Goal: Check status: Check status

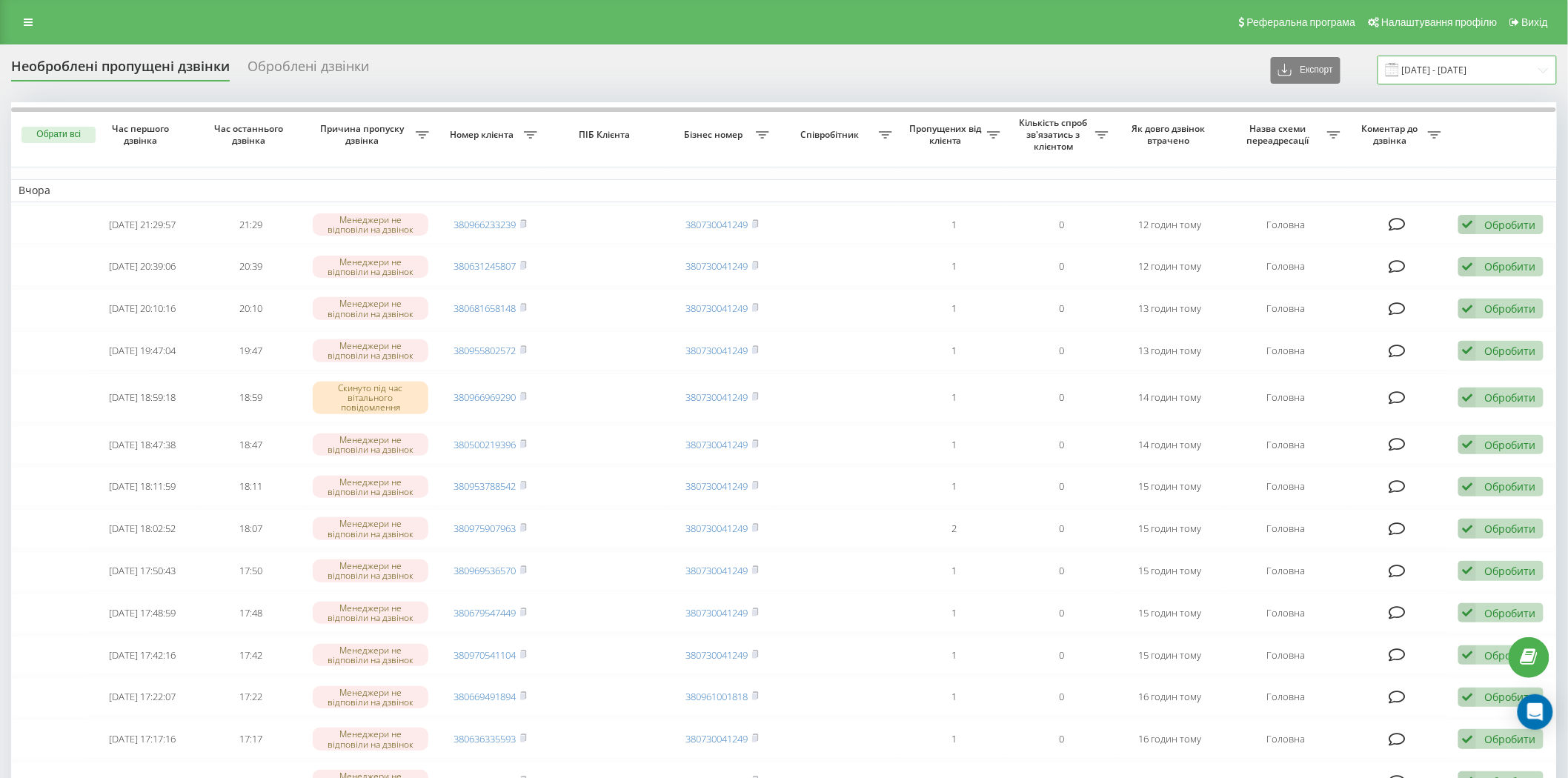
click at [1500, 71] on input "19.08.2025 - 20.08.2025" at bounding box center [1467, 70] width 179 height 29
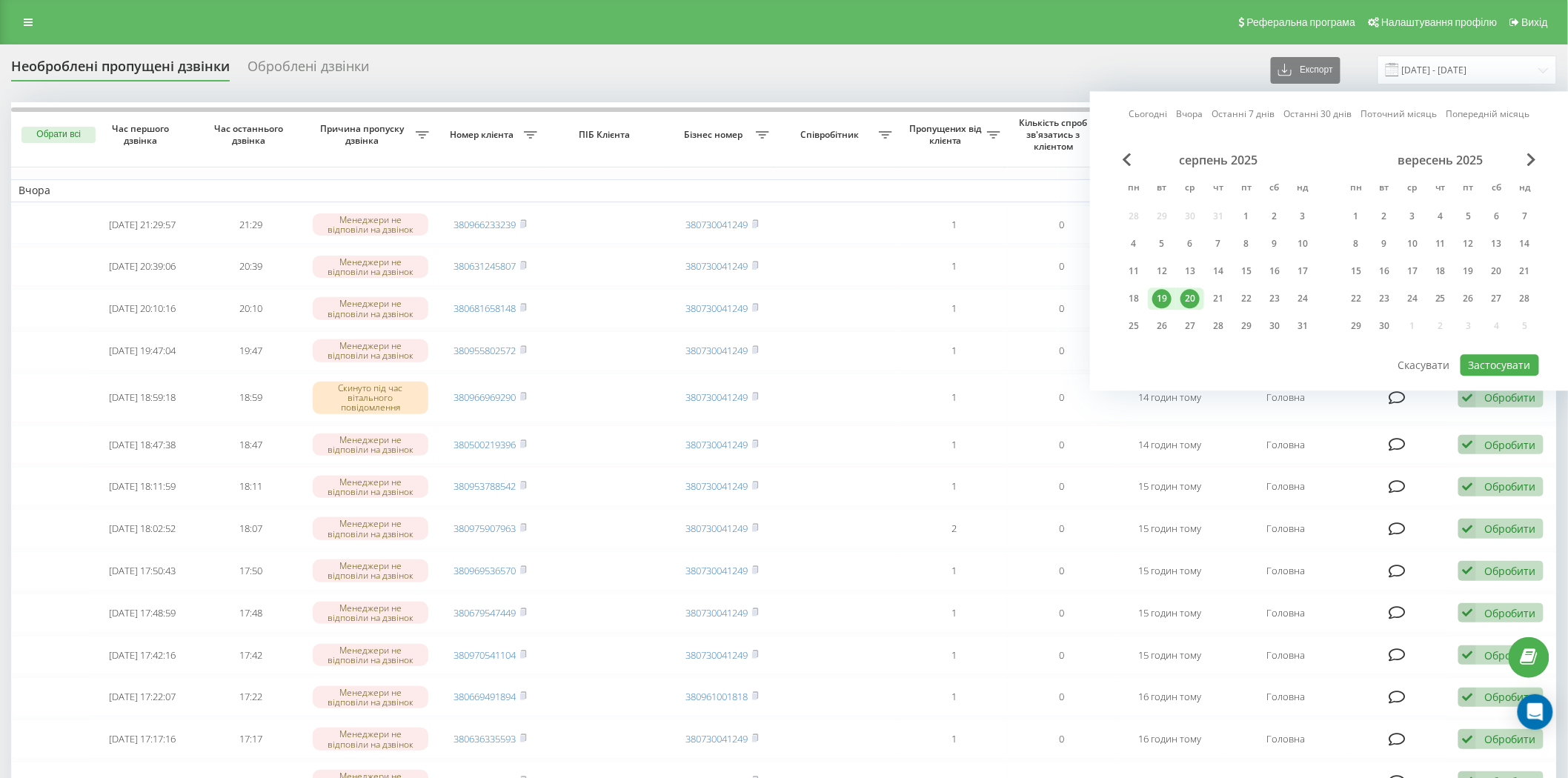
click at [1194, 295] on div "20" at bounding box center [1189, 298] width 19 height 19
click at [1214, 300] on div "21" at bounding box center [1218, 298] width 19 height 19
click at [1477, 366] on button "Застосувати" at bounding box center [1500, 365] width 79 height 21
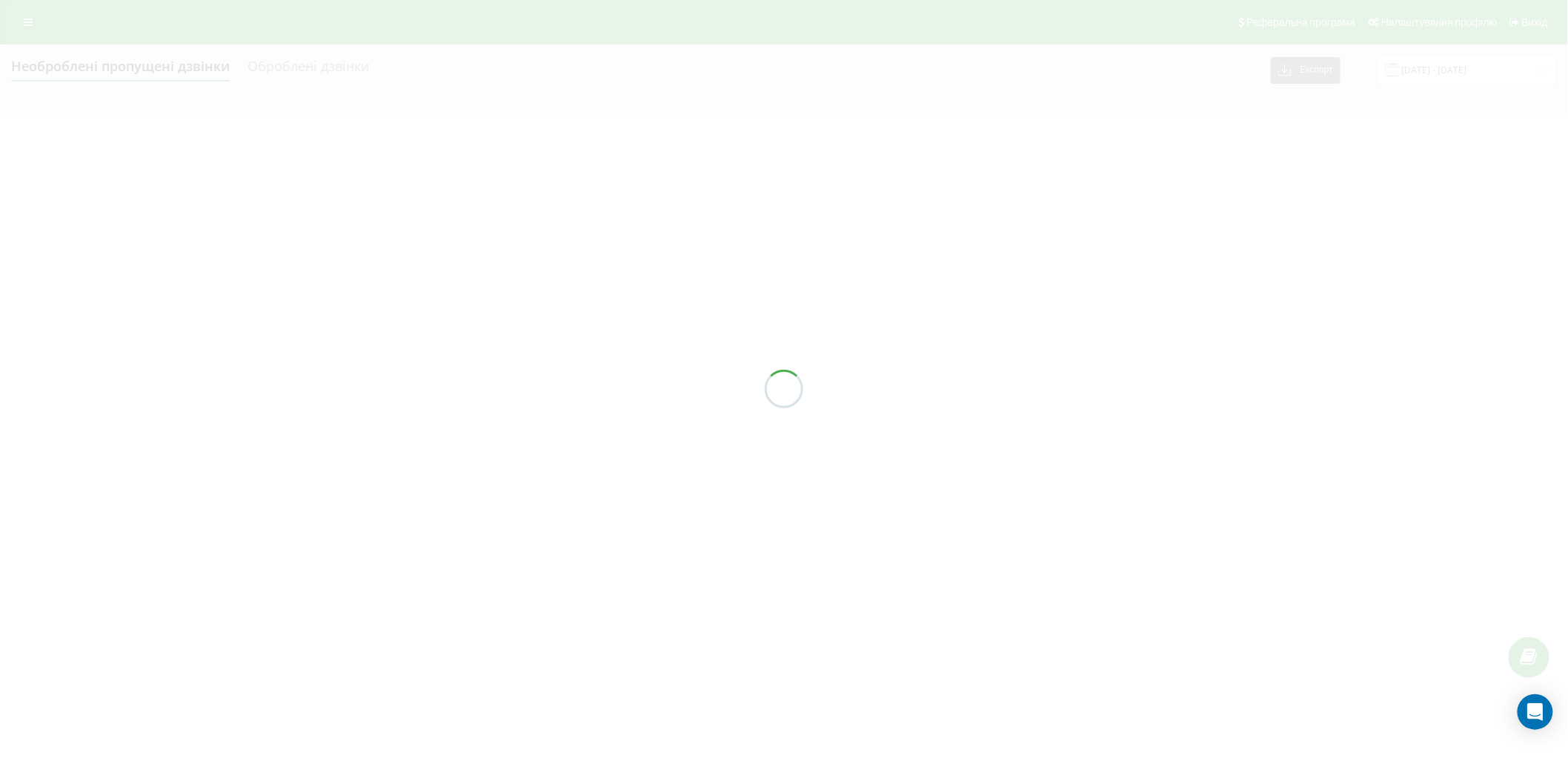
type input "20.08.2025 - 21.08.2025"
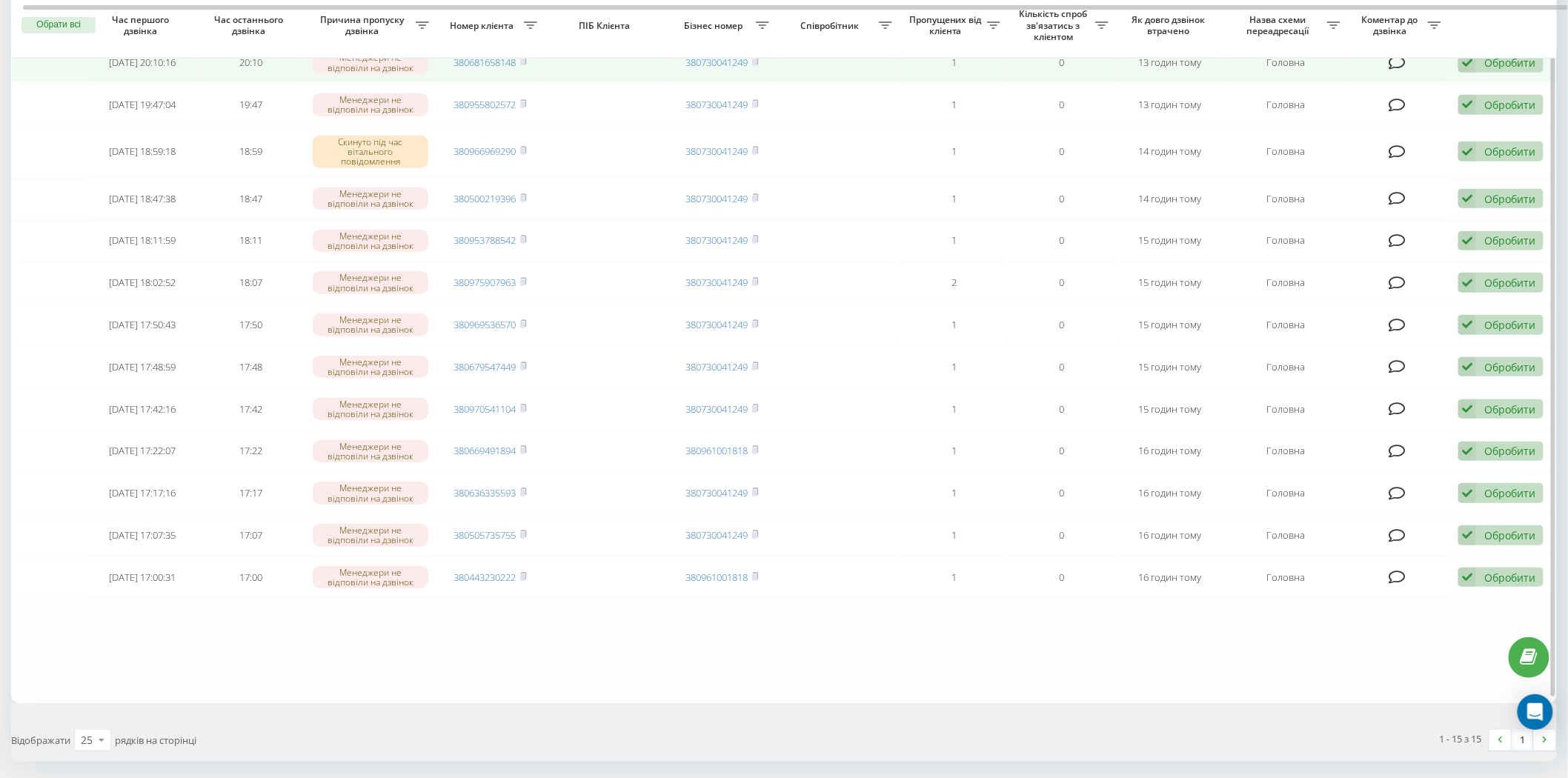
scroll to position [246, 0]
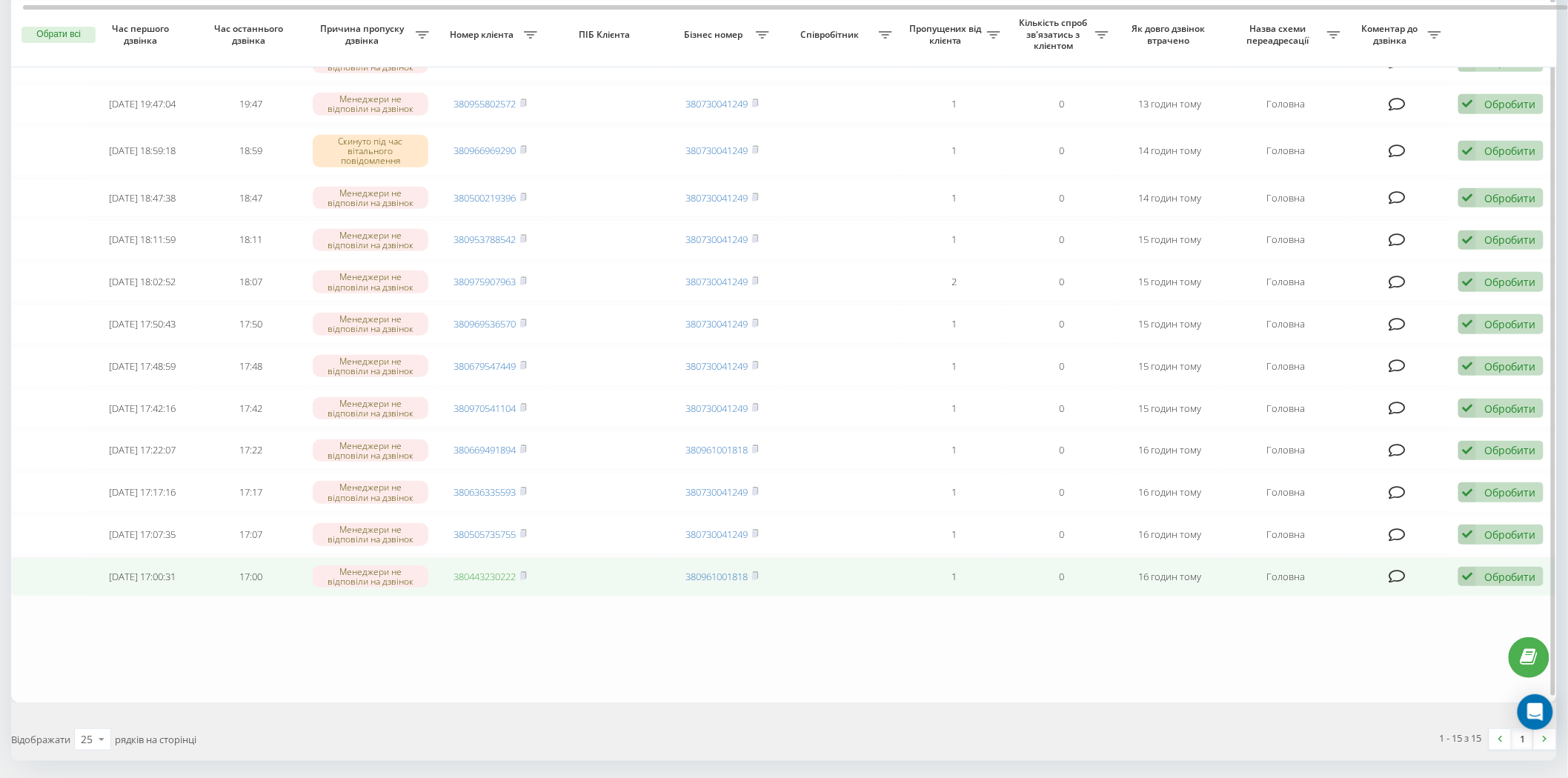
click at [483, 572] on link "380443230222" at bounding box center [485, 576] width 62 height 13
click at [1457, 564] on td "Обробити Не вдалося зв'язатися Зв'язався з клієнтом за допомогою іншого каналу …" at bounding box center [1502, 576] width 108 height 39
click at [1468, 573] on icon at bounding box center [1467, 577] width 18 height 20
click at [1458, 596] on div "Не вдалося зв'язатися" at bounding box center [1404, 600] width 277 height 27
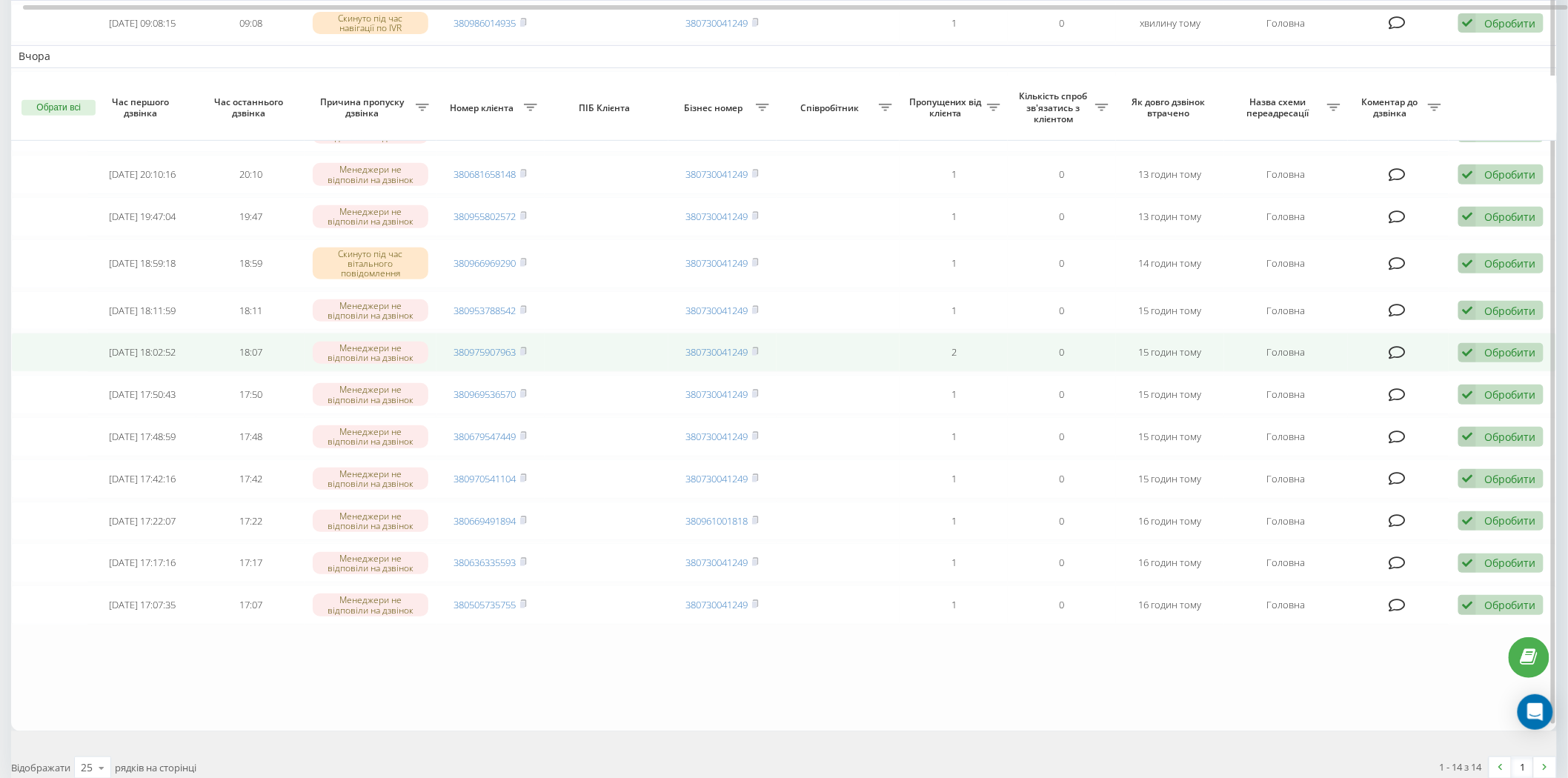
scroll to position [277, 0]
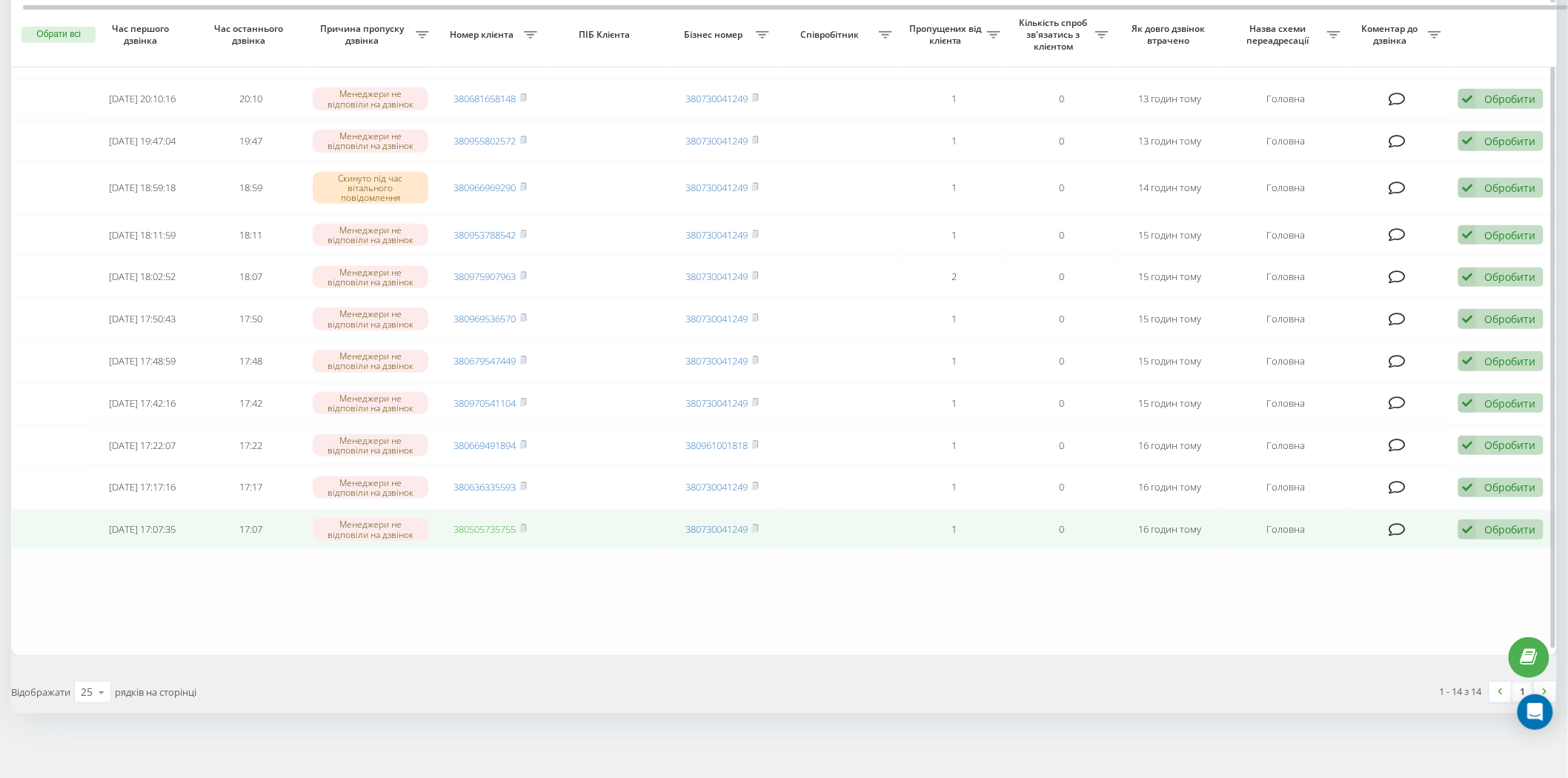
click at [487, 526] on link "380505735755" at bounding box center [485, 529] width 62 height 13
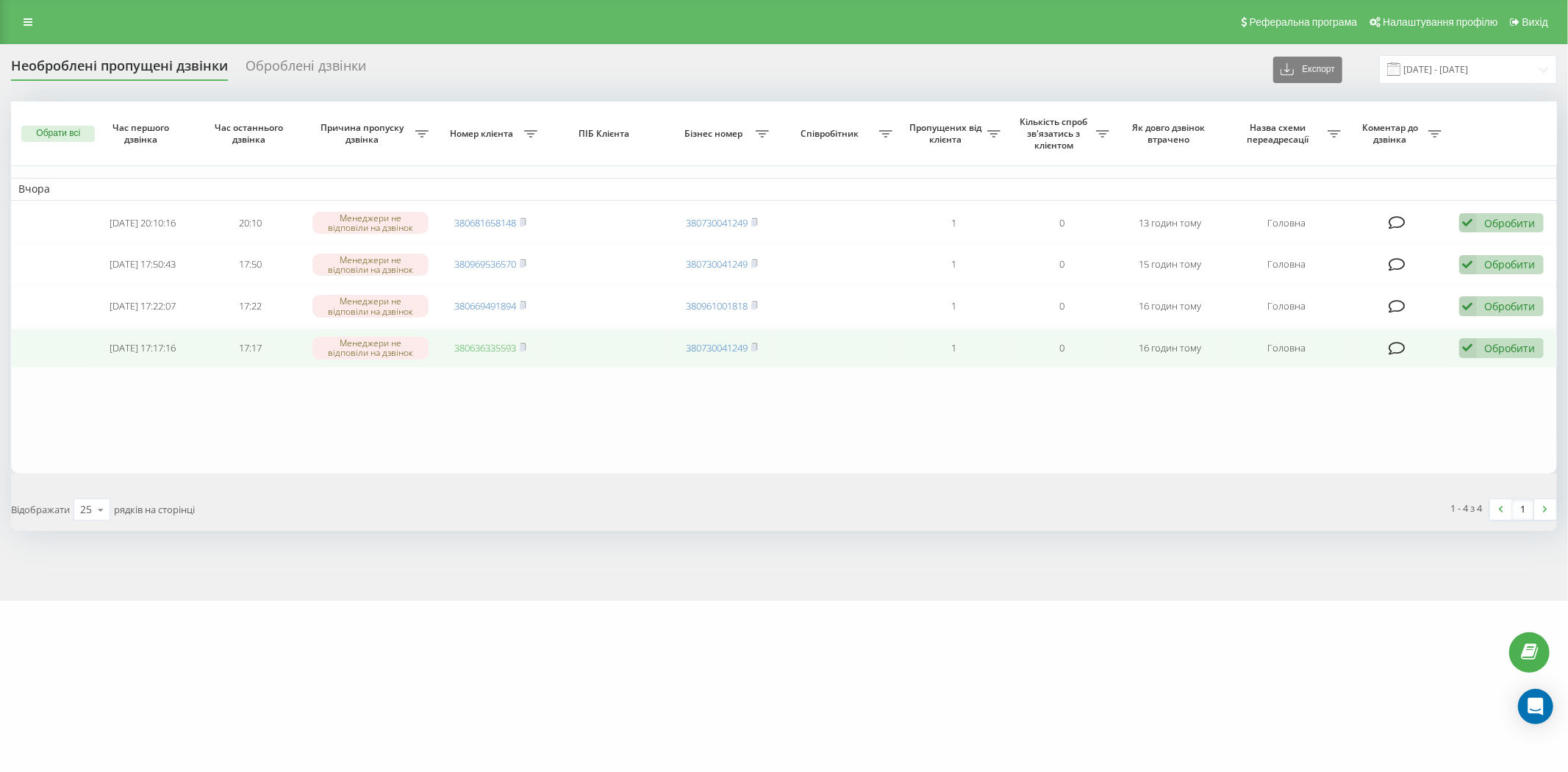
click at [472, 343] on link "380636335593" at bounding box center [484, 347] width 62 height 13
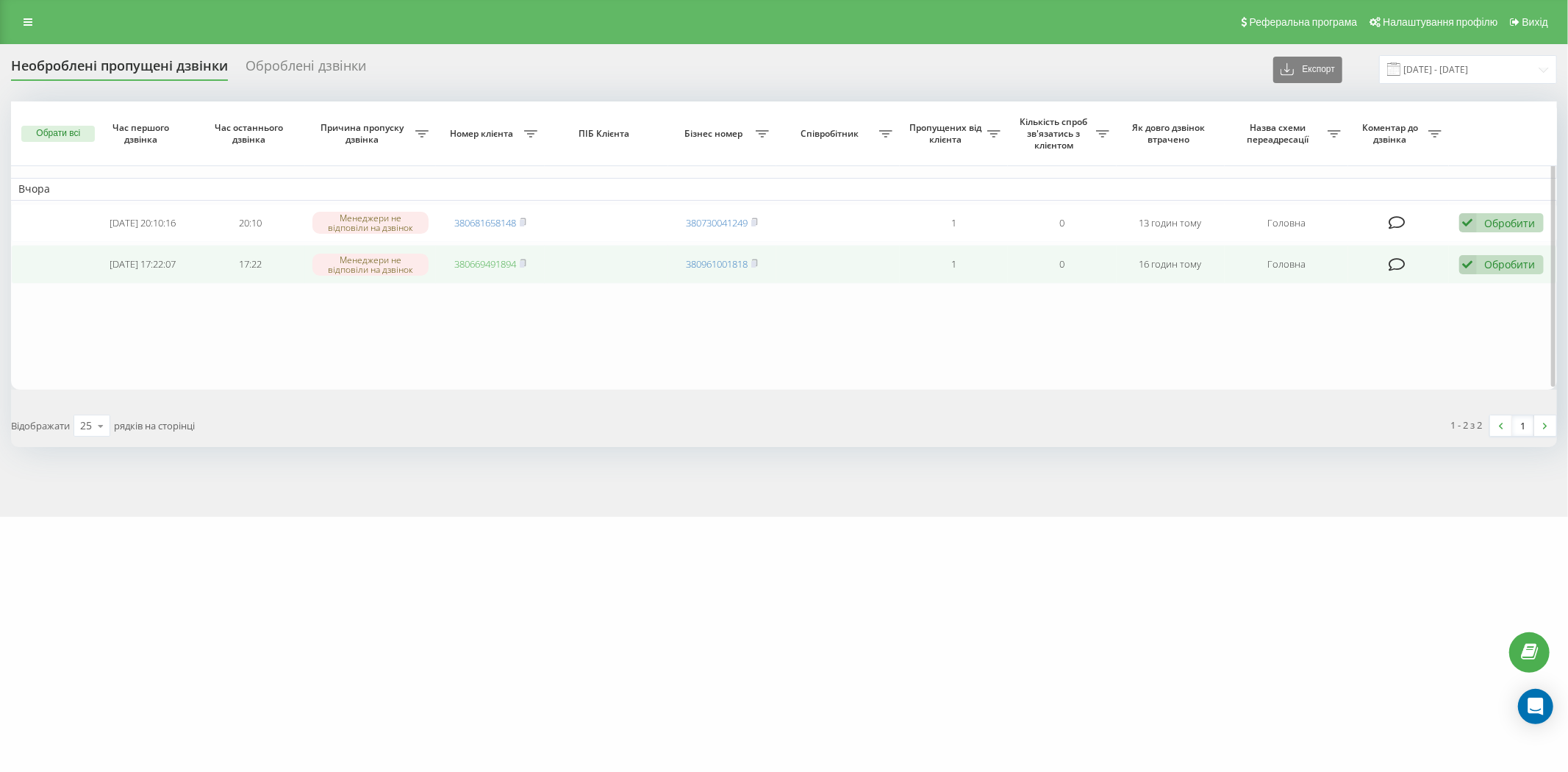
click at [471, 266] on link "380669491894" at bounding box center [484, 263] width 62 height 13
click at [1474, 261] on icon at bounding box center [1468, 265] width 17 height 20
click at [1461, 283] on div "Не вдалося зв'язатися" at bounding box center [1406, 288] width 275 height 27
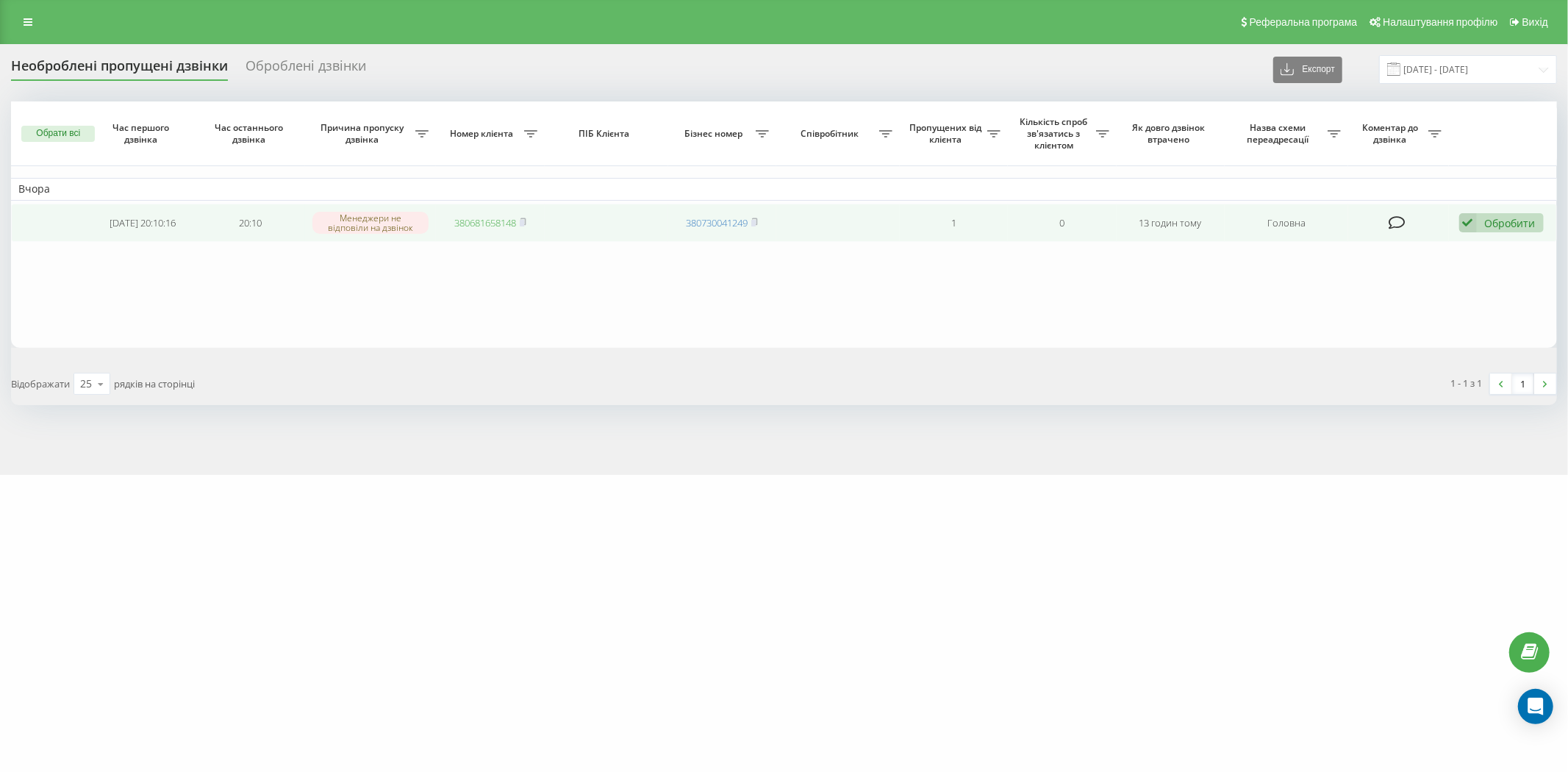
click at [482, 219] on link "380681658148" at bounding box center [484, 222] width 62 height 13
